Goal: Transaction & Acquisition: Purchase product/service

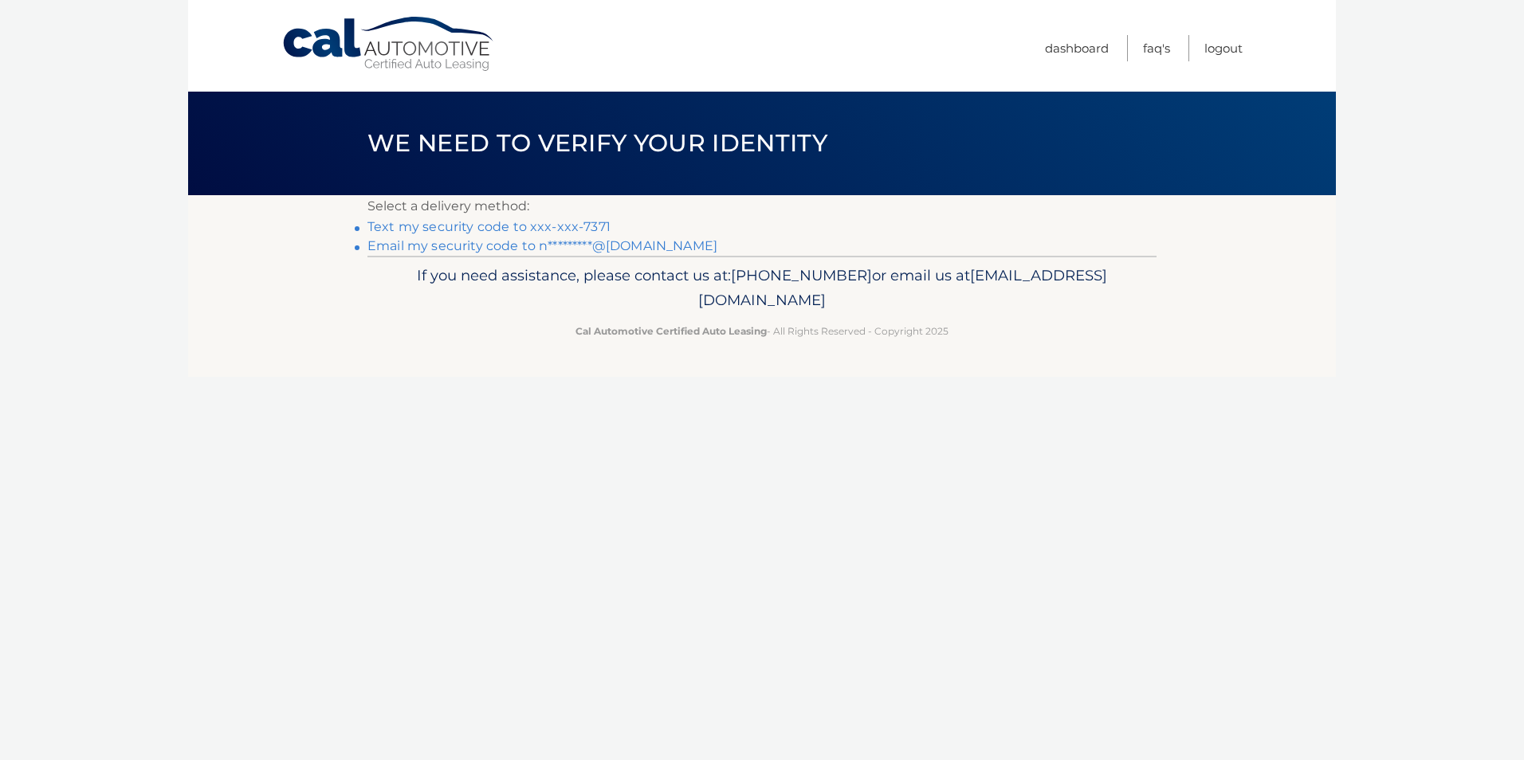
click at [642, 247] on link "Email my security code to n*********@gmail.com" at bounding box center [542, 245] width 350 height 15
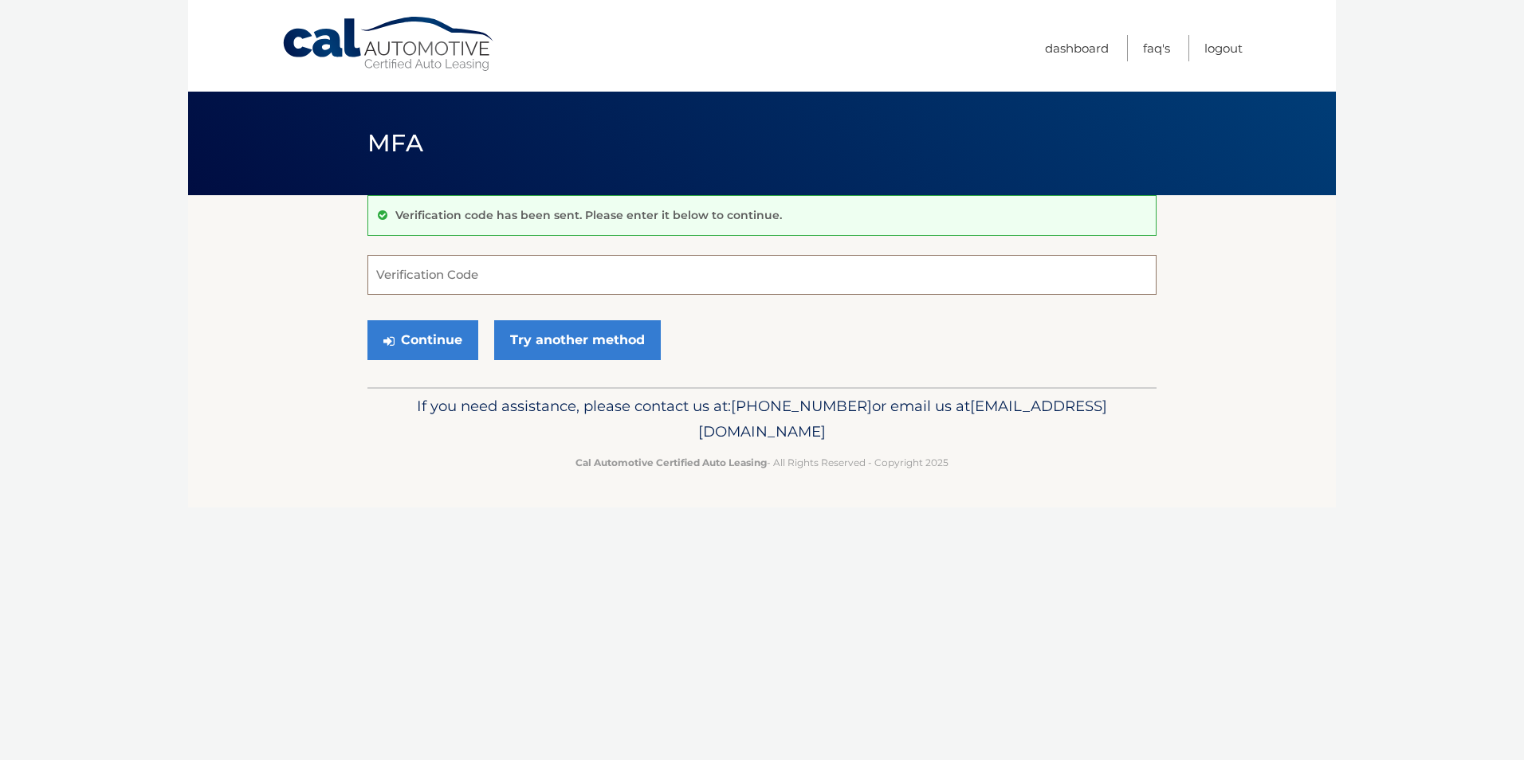
paste input "724298"
click at [430, 342] on button "Continue" at bounding box center [422, 340] width 111 height 40
click at [491, 277] on input "724298" at bounding box center [761, 275] width 789 height 40
type input "724298"
click at [359, 356] on section "Verification code has been sent. Please enter it below to continue. 724298 Veri…" at bounding box center [762, 291] width 1148 height 192
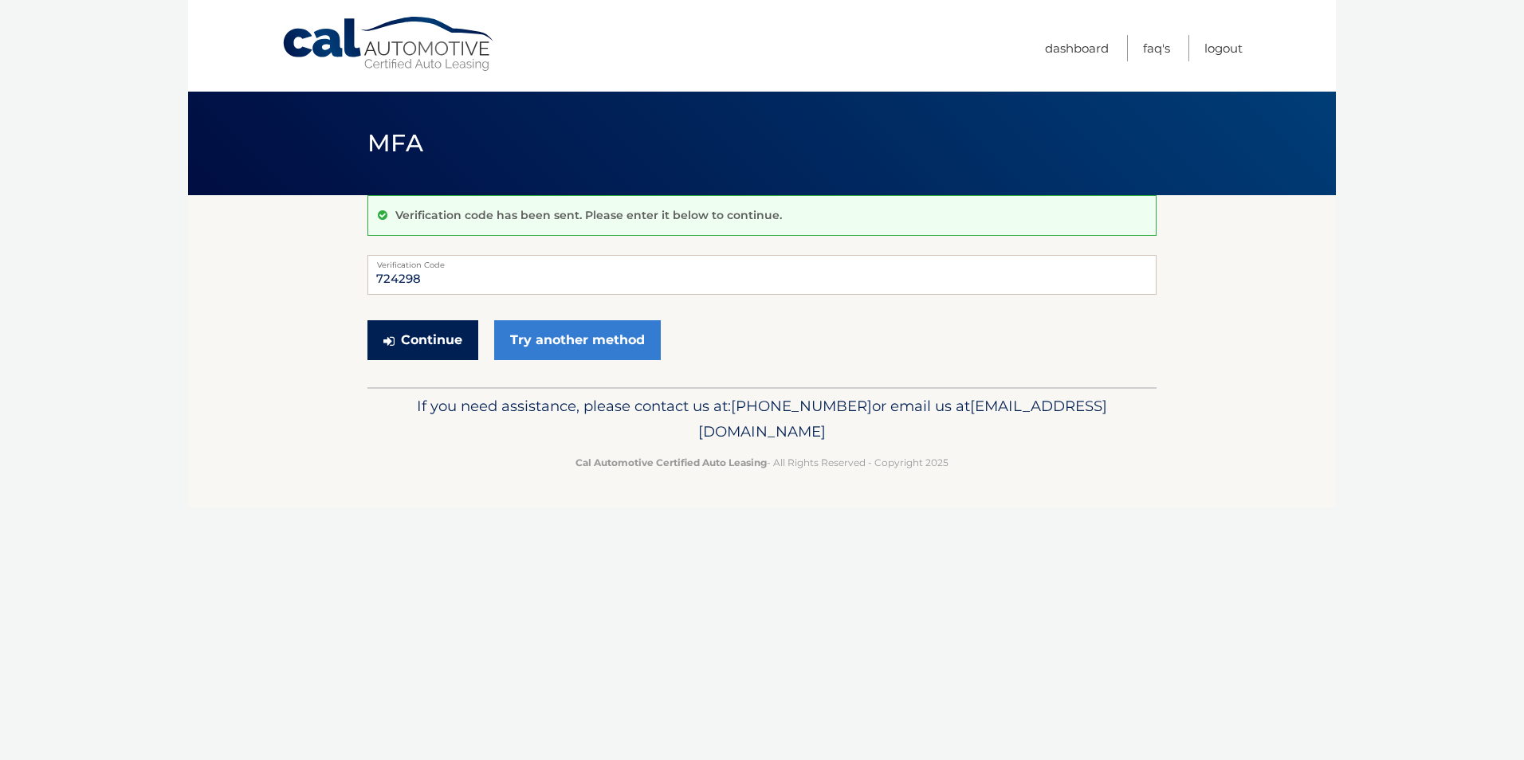
click at [409, 347] on button "Continue" at bounding box center [422, 340] width 111 height 40
click at [442, 344] on button "Continue" at bounding box center [422, 340] width 111 height 40
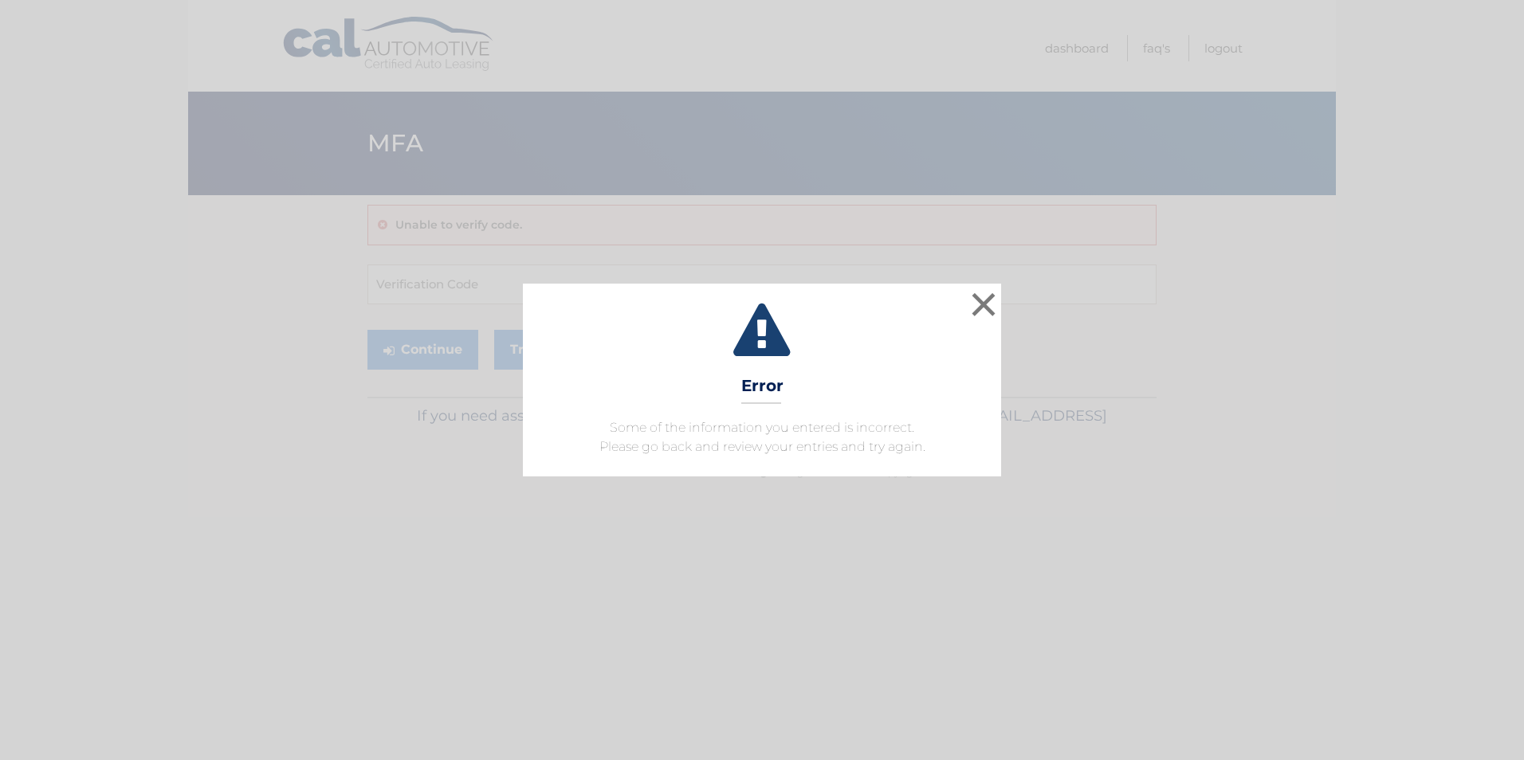
click at [1013, 320] on div "× Error Some of the information you entered is incorrect. Please go back and re…" at bounding box center [761, 380] width 1511 height 193
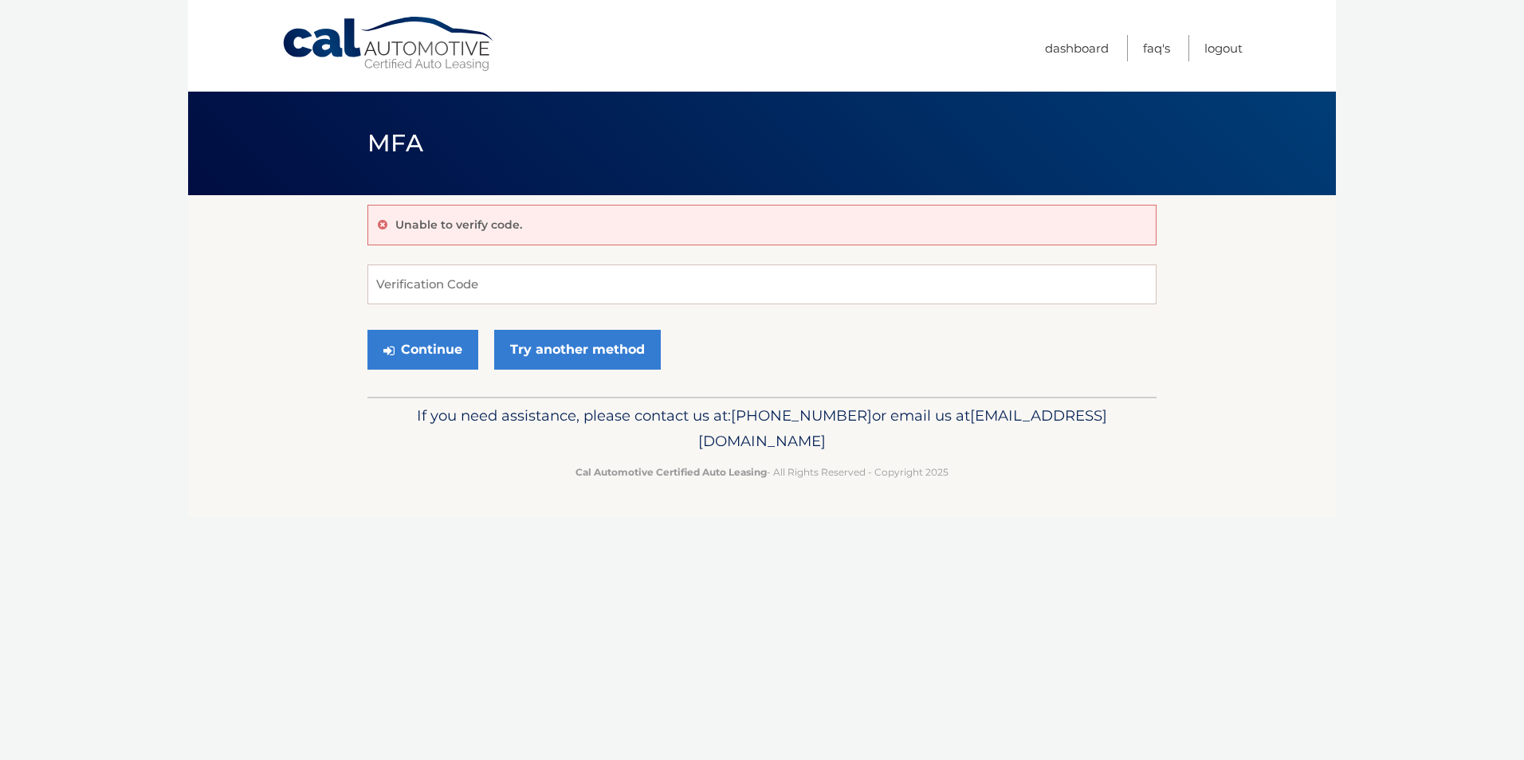
click at [988, 306] on form "Verification Code Continue Try another method" at bounding box center [761, 321] width 789 height 113
click at [430, 296] on input "Verification Code" at bounding box center [761, 285] width 789 height 40
paste input "724298"
type input "724298"
click at [414, 338] on button "Continue" at bounding box center [422, 350] width 111 height 40
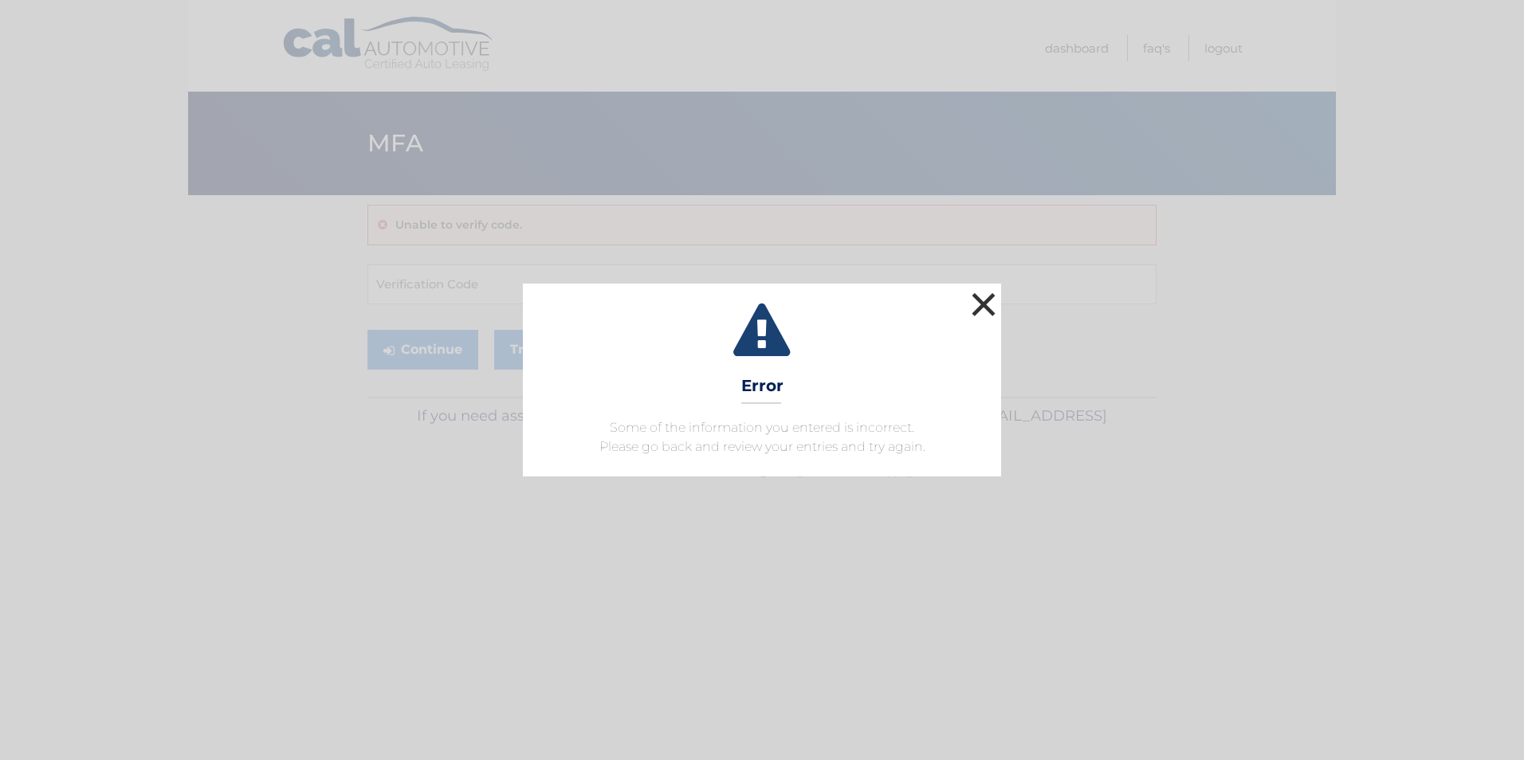
click at [985, 313] on button "×" at bounding box center [984, 305] width 32 height 32
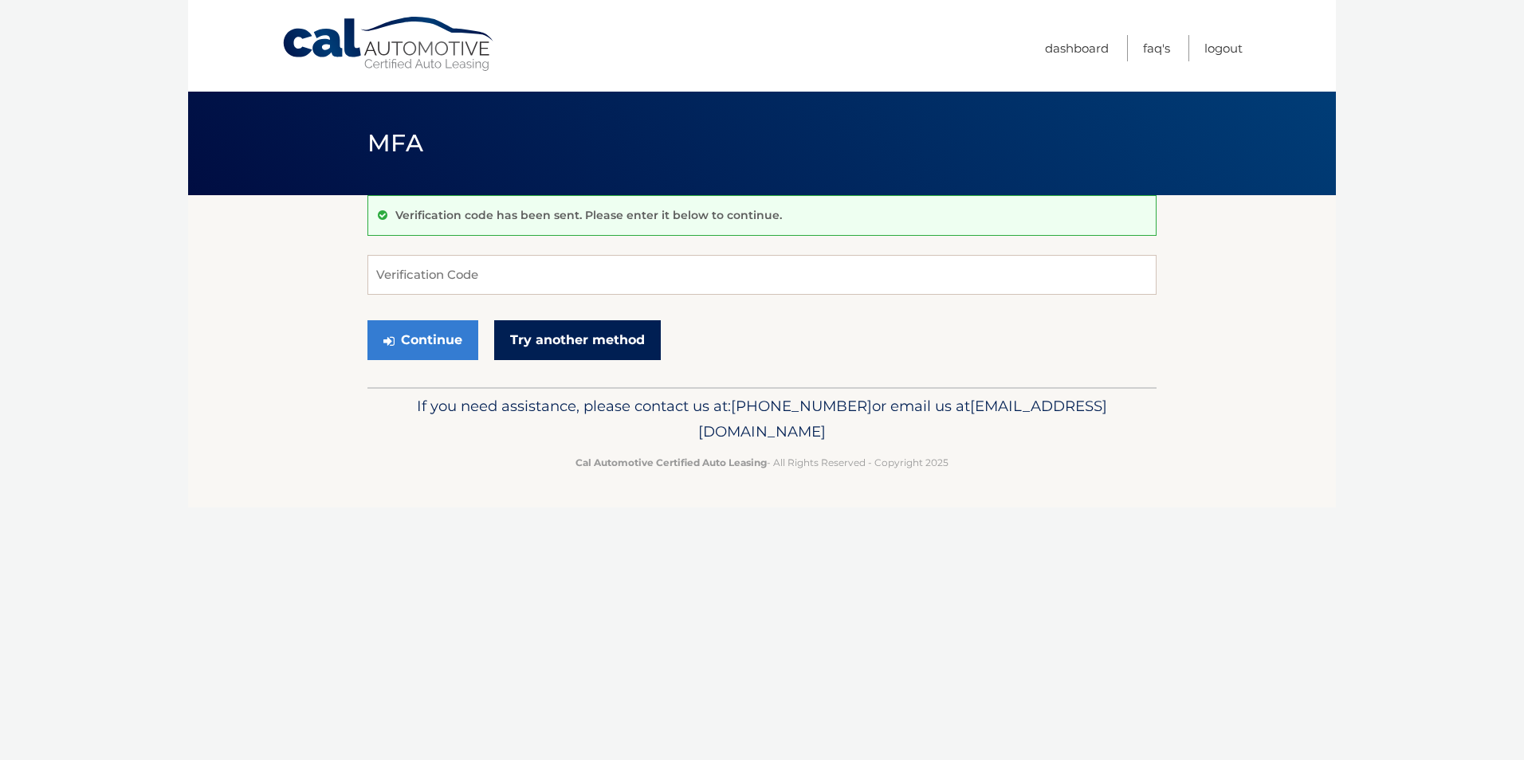
click at [542, 343] on link "Try another method" at bounding box center [577, 340] width 167 height 40
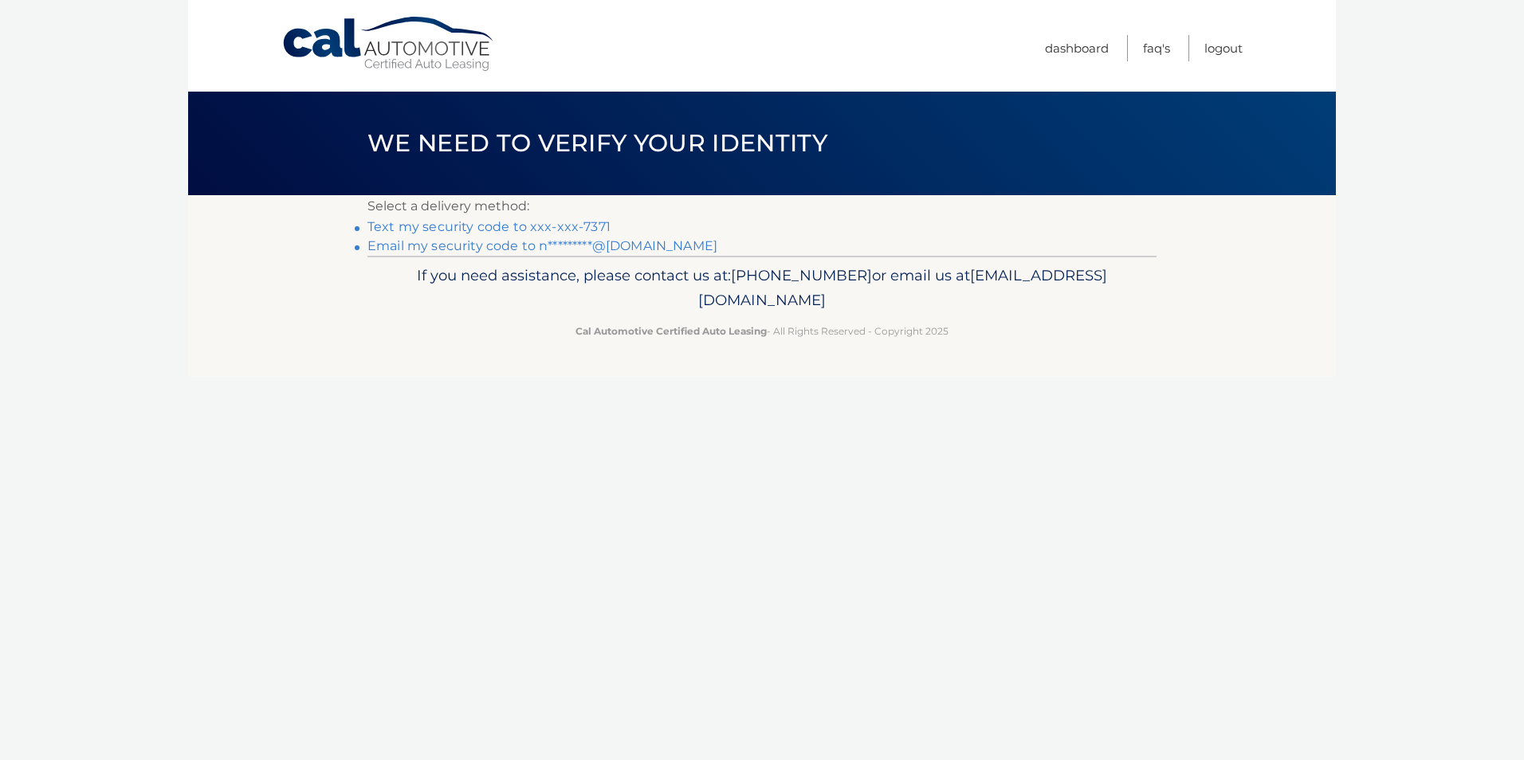
click at [603, 243] on link "Email my security code to n*********@gmail.com" at bounding box center [542, 245] width 350 height 15
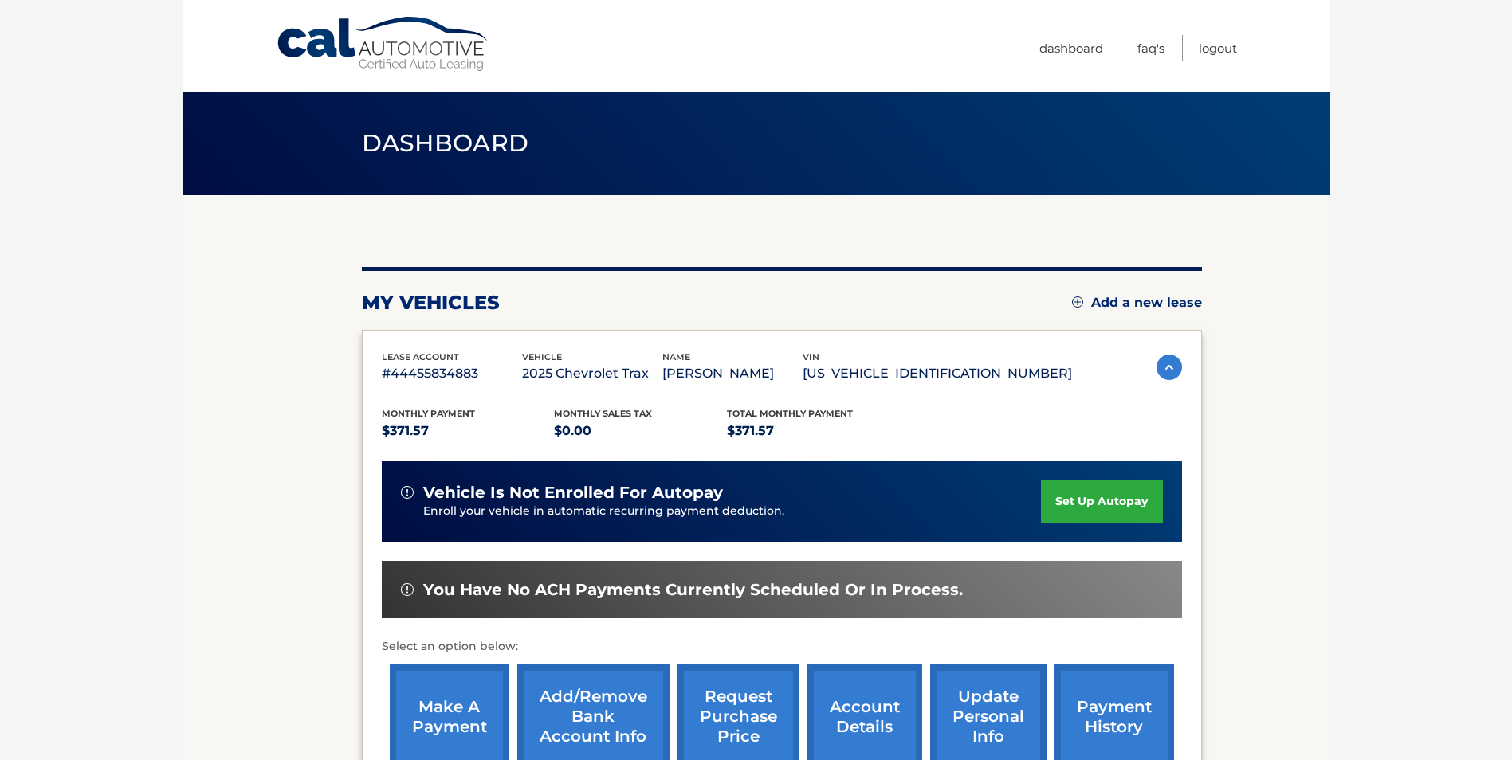
click at [434, 703] on link "make a payment" at bounding box center [450, 717] width 120 height 104
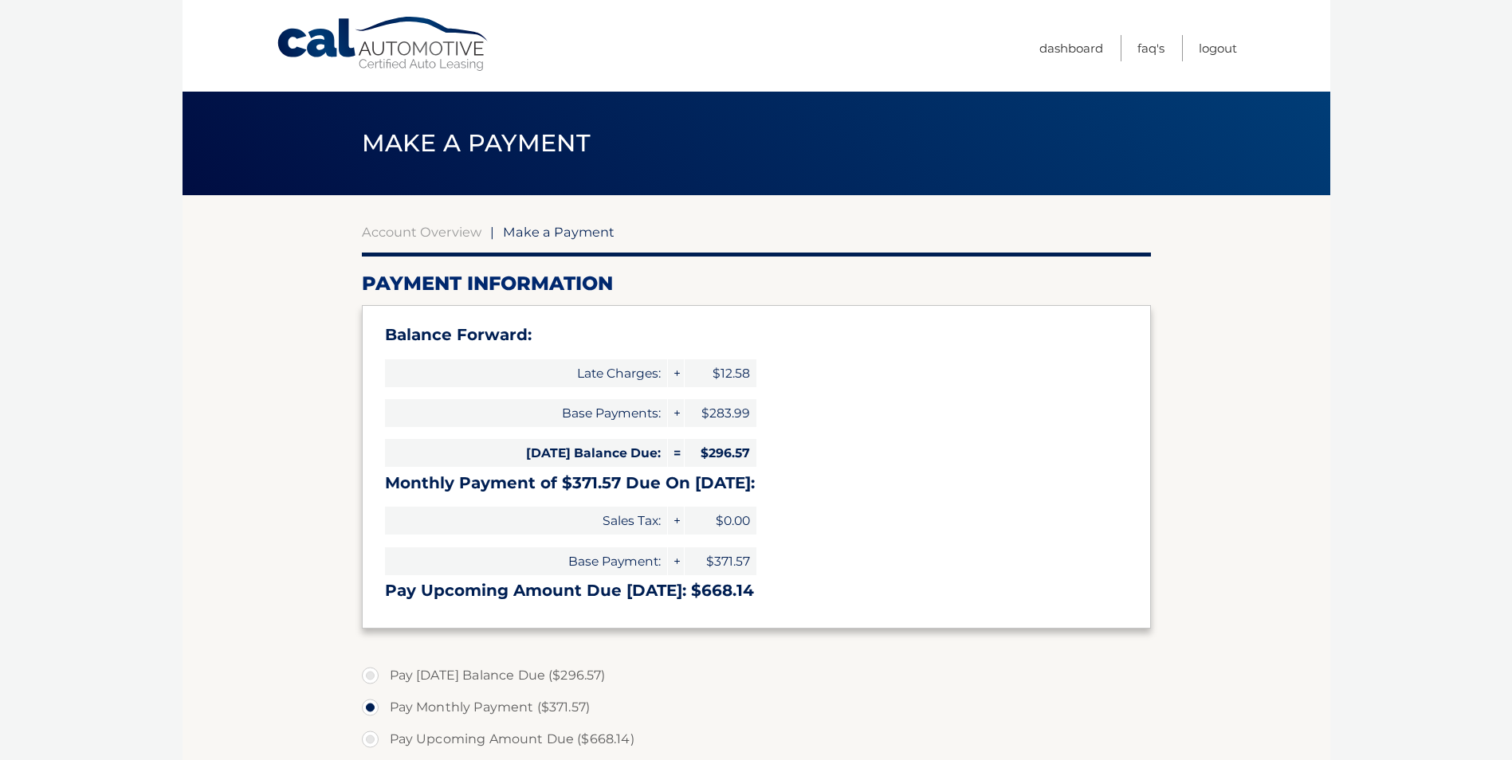
select select "M2I1ZTI1ODAtMzdhNS00YjE1LTk1N2UtNjc4MmUzYWM2NGEw"
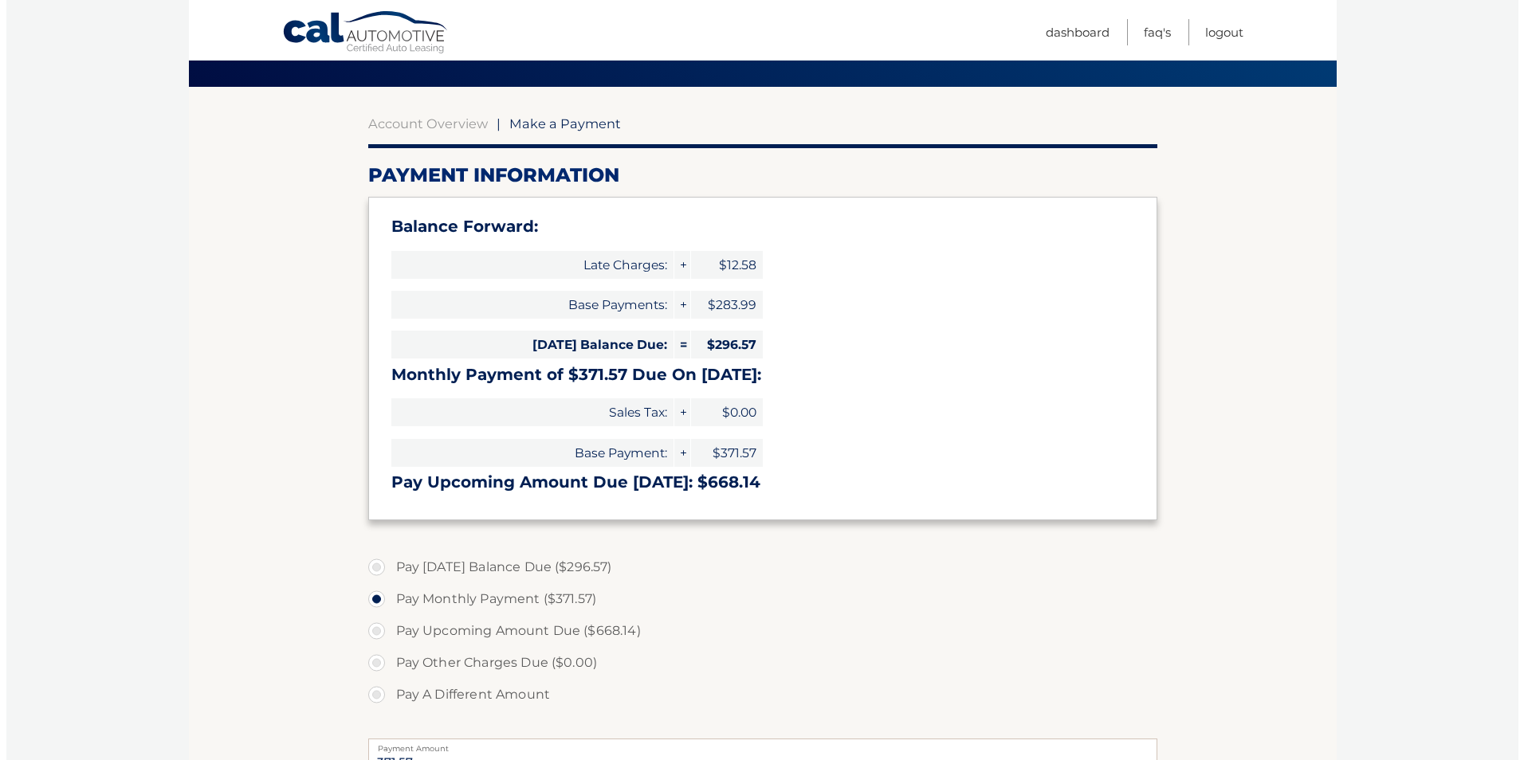
scroll to position [398, 0]
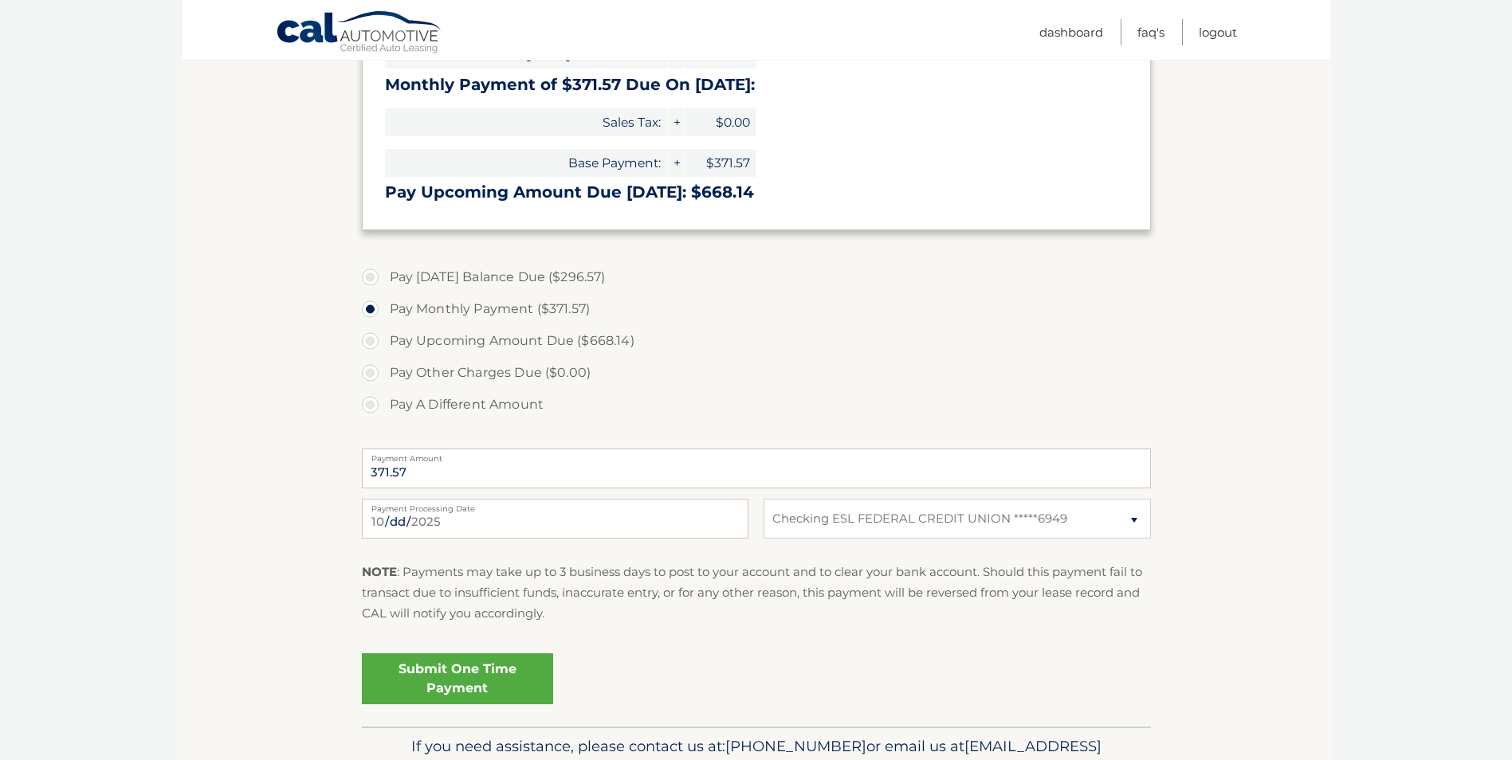
click at [374, 401] on label "Pay A Different Amount" at bounding box center [756, 405] width 789 height 32
click at [374, 401] on input "Pay A Different Amount" at bounding box center [376, 402] width 16 height 26
radio input "true"
drag, startPoint x: 575, startPoint y: 461, endPoint x: 570, endPoint y: 471, distance: 11.4
click at [572, 464] on div "Payment Amount" at bounding box center [756, 469] width 789 height 40
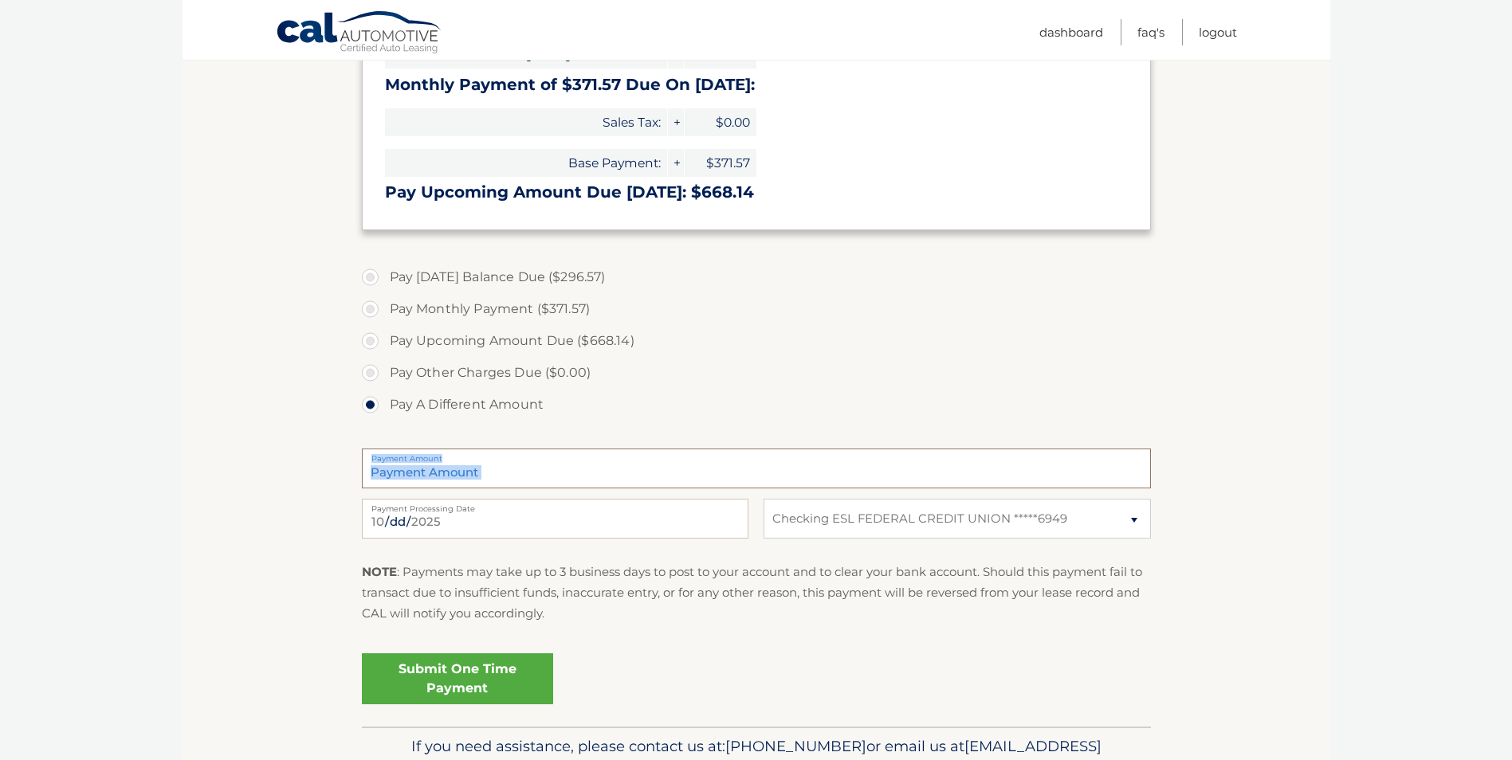
click at [570, 471] on input "Payment Amount" at bounding box center [756, 469] width 789 height 40
click at [569, 479] on input "Payment Amount" at bounding box center [756, 469] width 789 height 40
type input "50.00"
click at [480, 680] on link "Submit One Time Payment" at bounding box center [457, 679] width 191 height 51
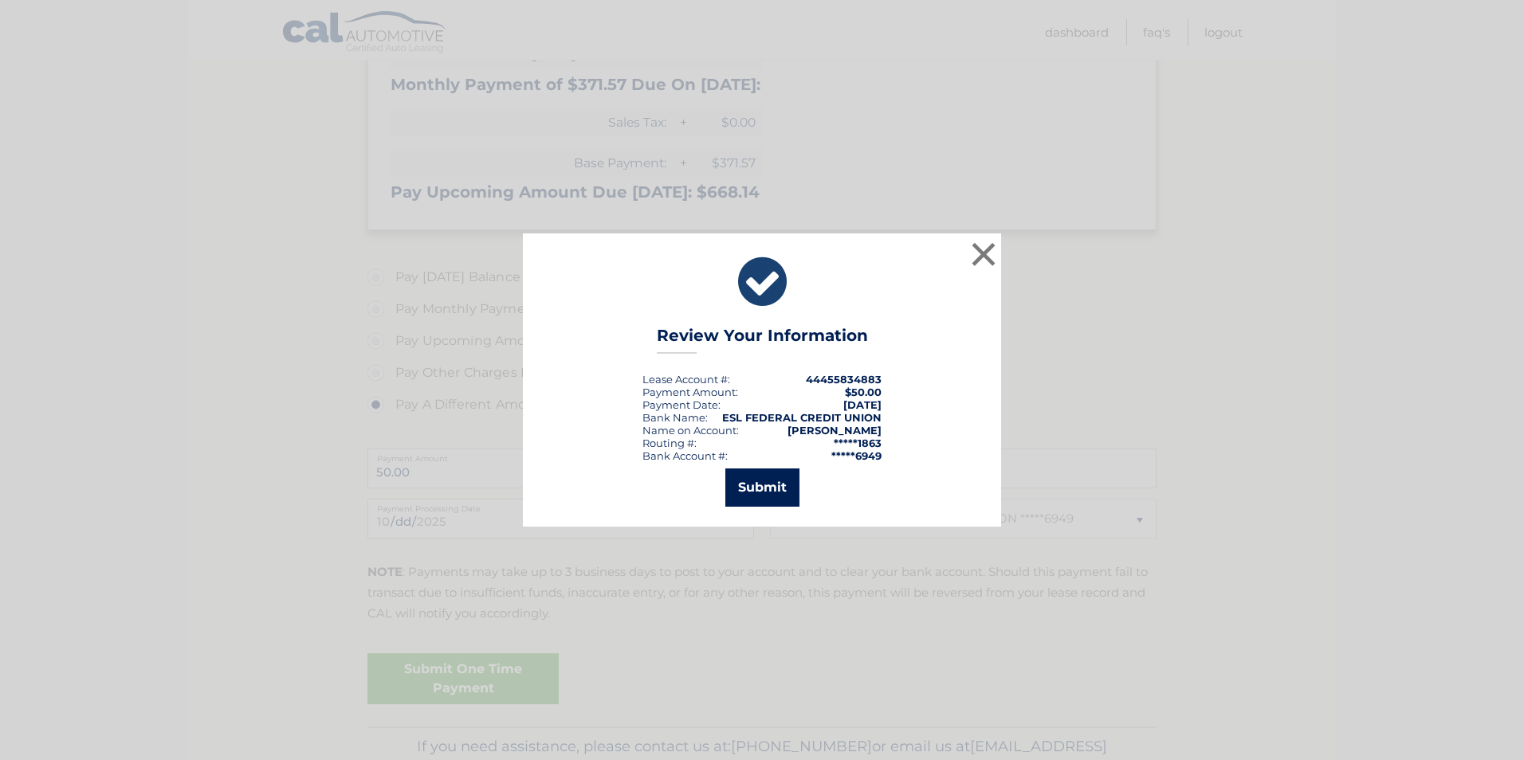
click at [764, 496] on button "Submit" at bounding box center [762, 488] width 74 height 38
